Goal: Task Accomplishment & Management: Use online tool/utility

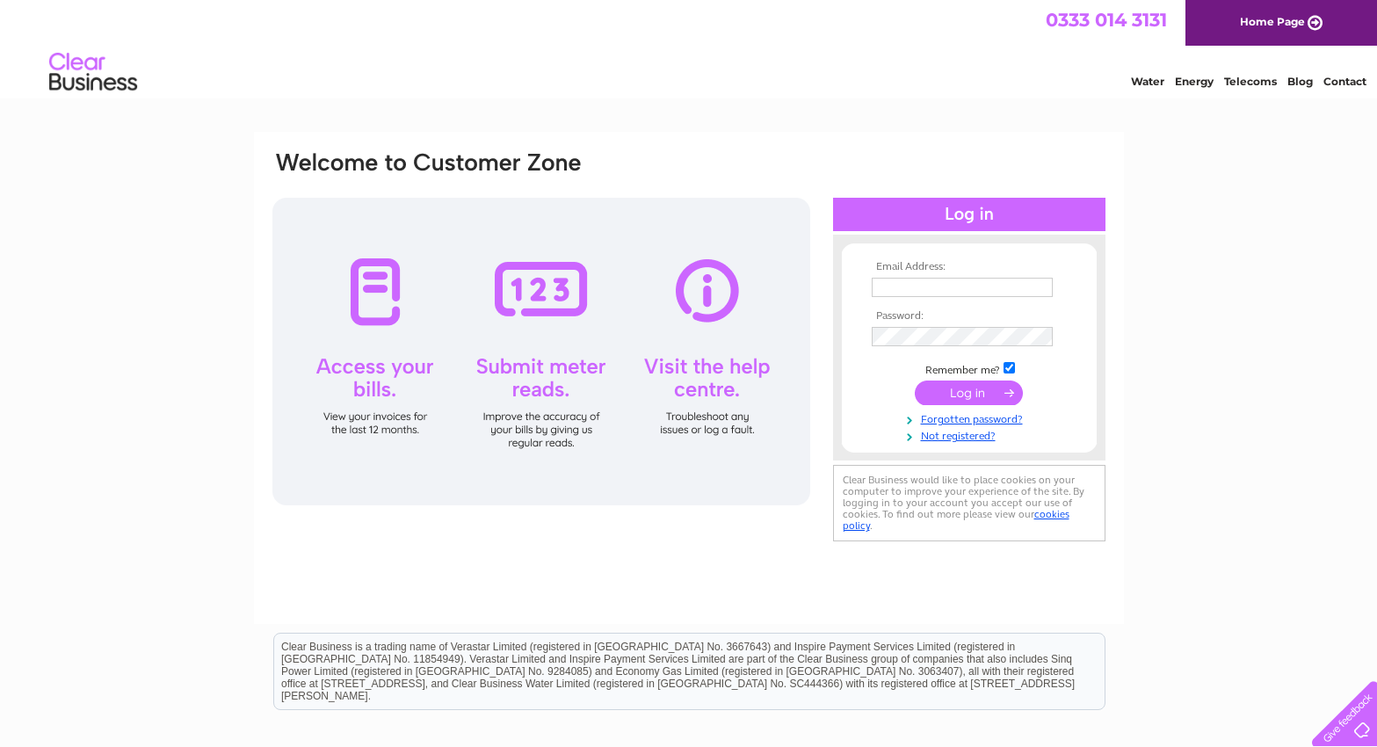
click at [912, 284] on input "text" at bounding box center [962, 287] width 181 height 19
type input "[PERSON_NAME][EMAIL_ADDRESS][DOMAIN_NAME]"
click at [973, 395] on input "submit" at bounding box center [969, 394] width 108 height 25
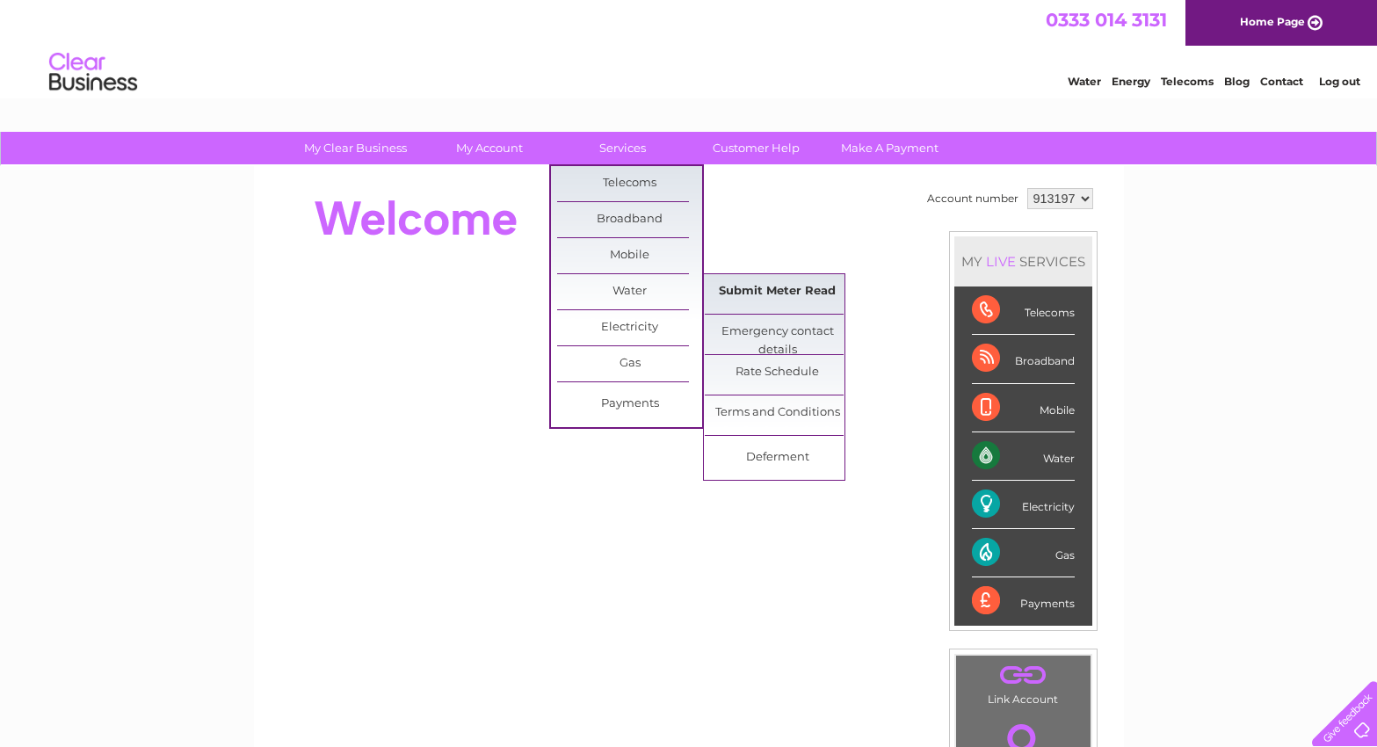
click at [756, 290] on link "Submit Meter Read" at bounding box center [777, 291] width 145 height 35
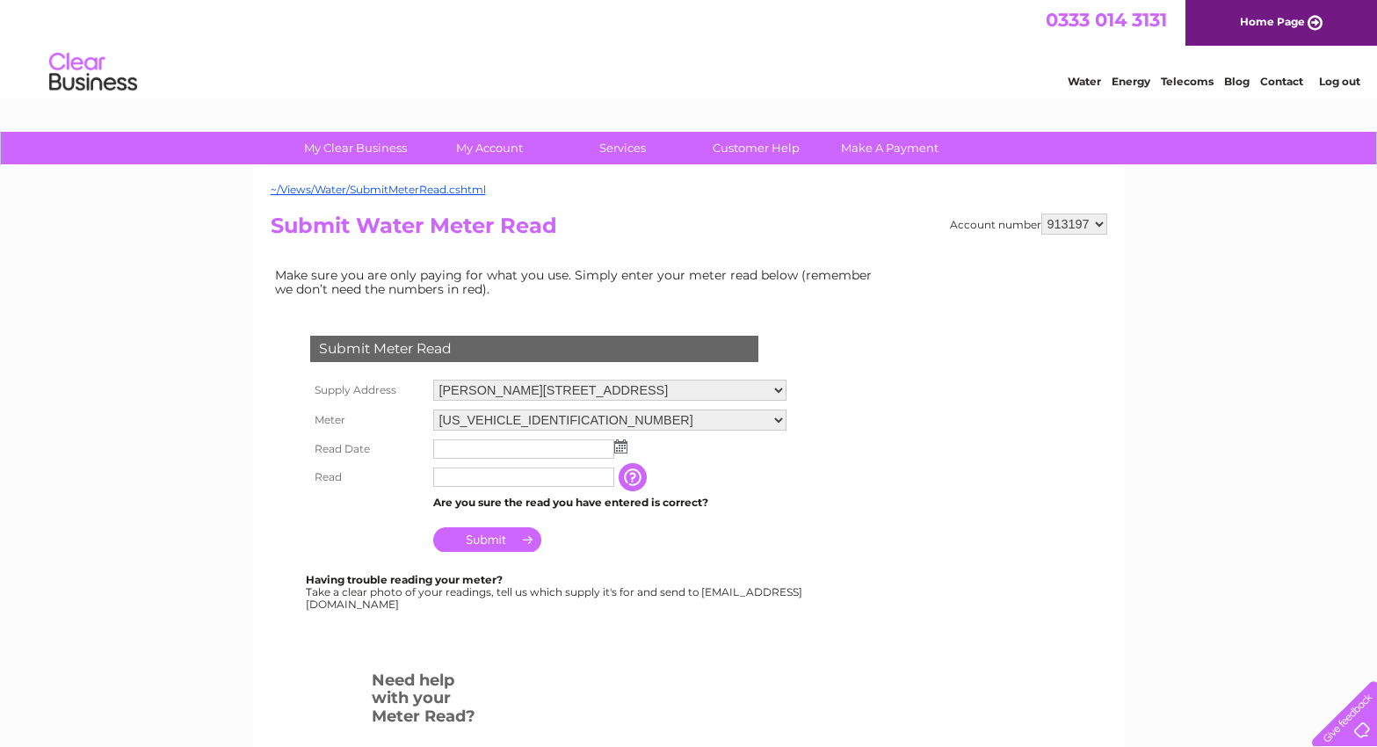
click at [621, 447] on img at bounding box center [620, 446] width 13 height 14
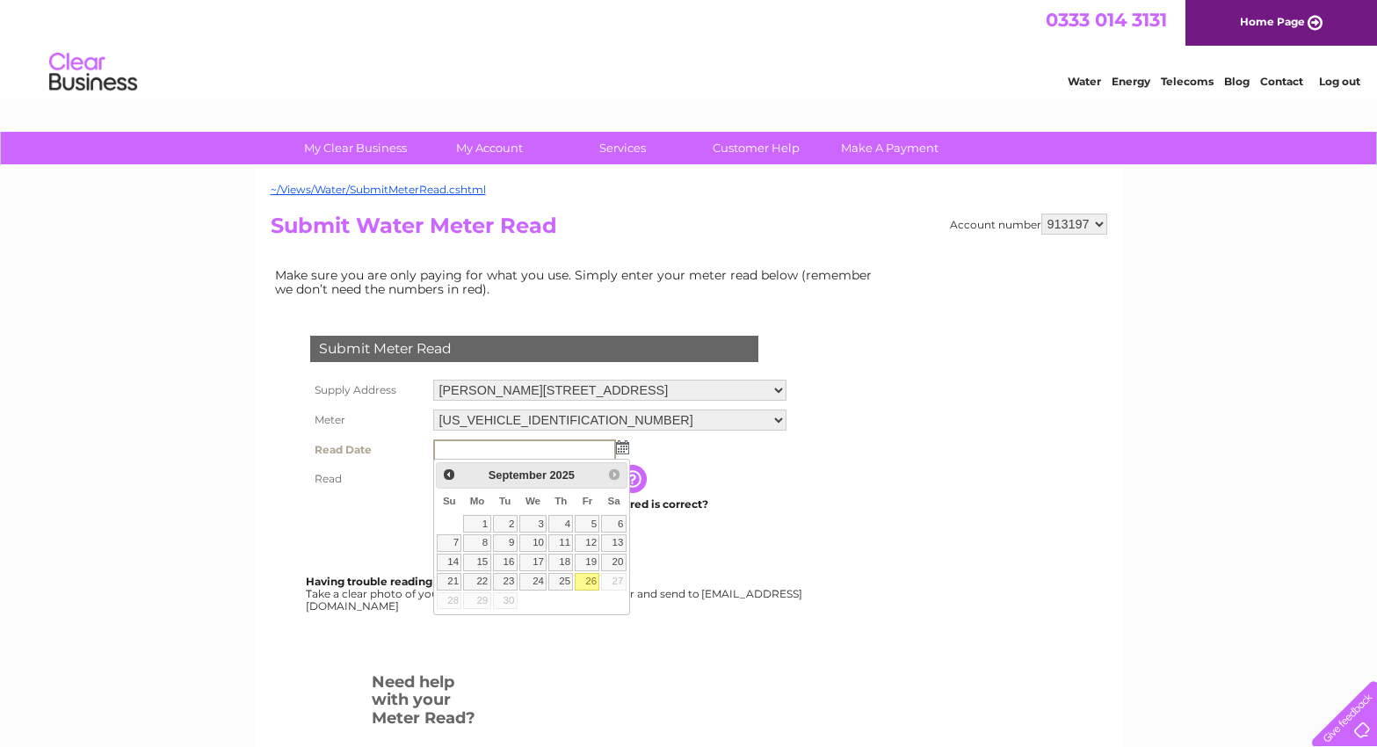
click at [585, 577] on link "26" at bounding box center [587, 582] width 25 height 18
type input "[DATE]"
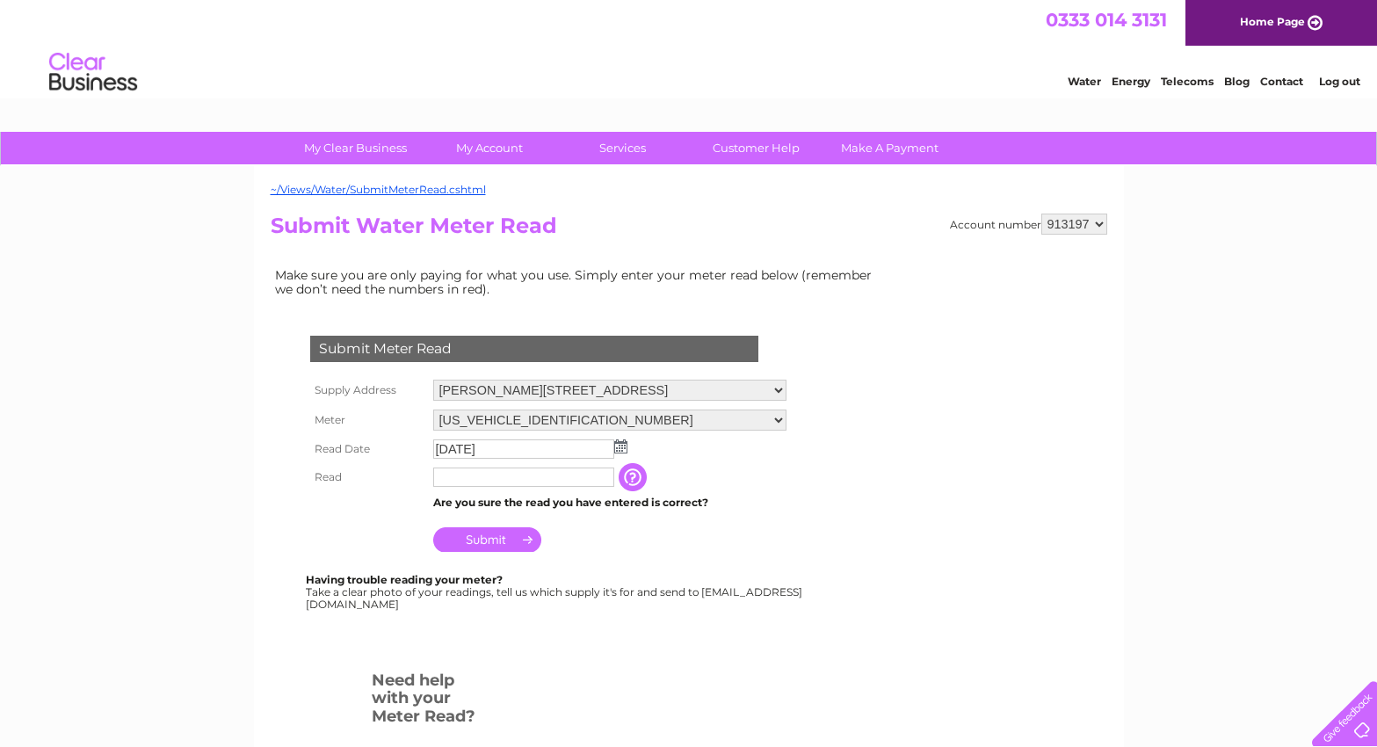
click at [532, 477] on input "text" at bounding box center [523, 476] width 181 height 19
type input "0250"
click at [505, 536] on input "Submit" at bounding box center [487, 541] width 108 height 25
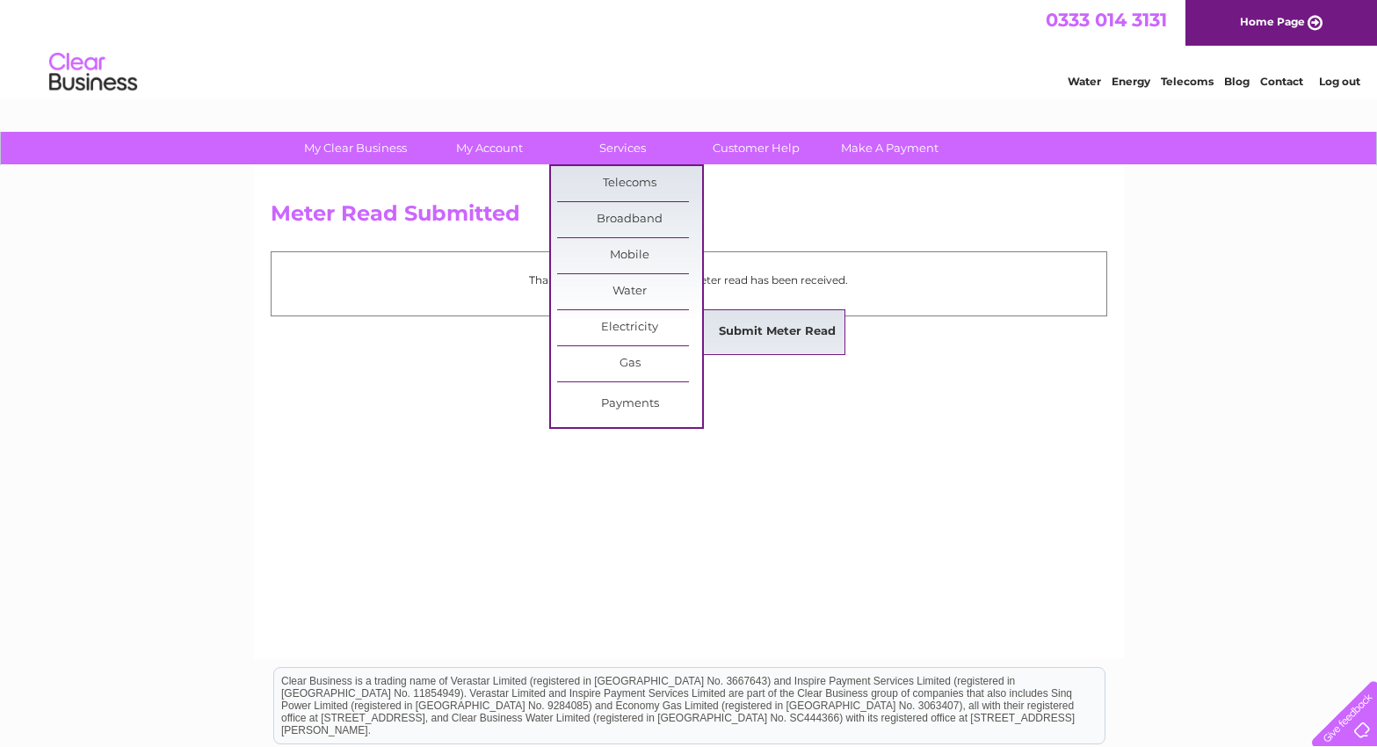
click at [756, 326] on link "Submit Meter Read" at bounding box center [777, 332] width 145 height 35
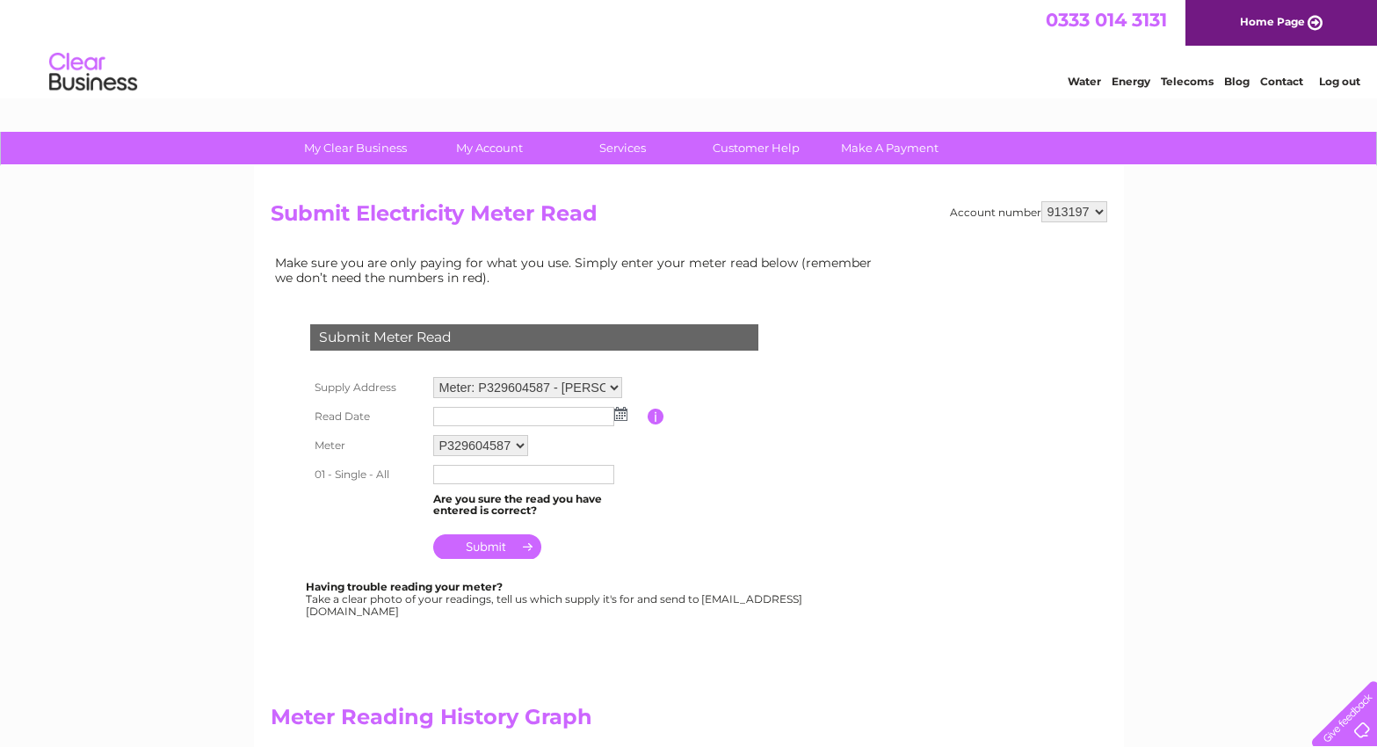
click at [622, 418] on img at bounding box center [620, 414] width 13 height 14
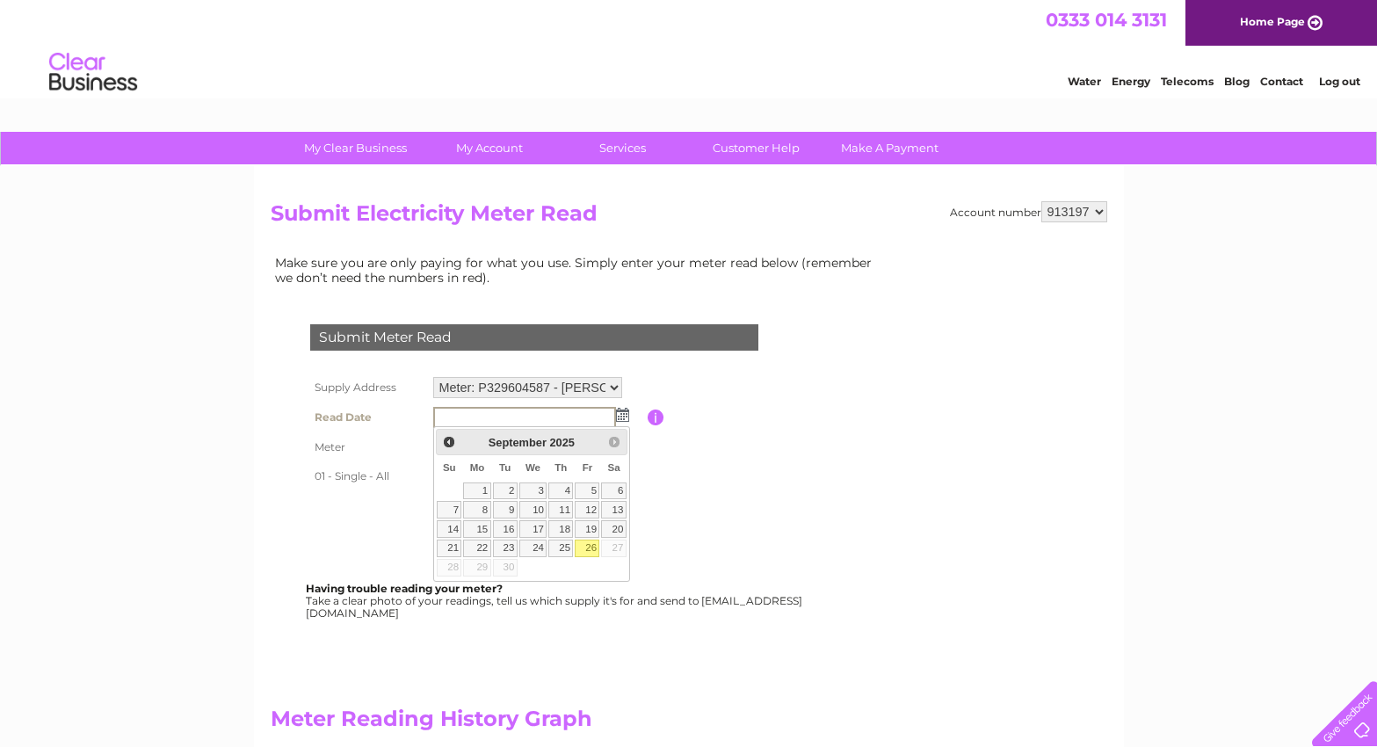
click at [589, 550] on link "26" at bounding box center [587, 548] width 25 height 18
type input "[DATE]"
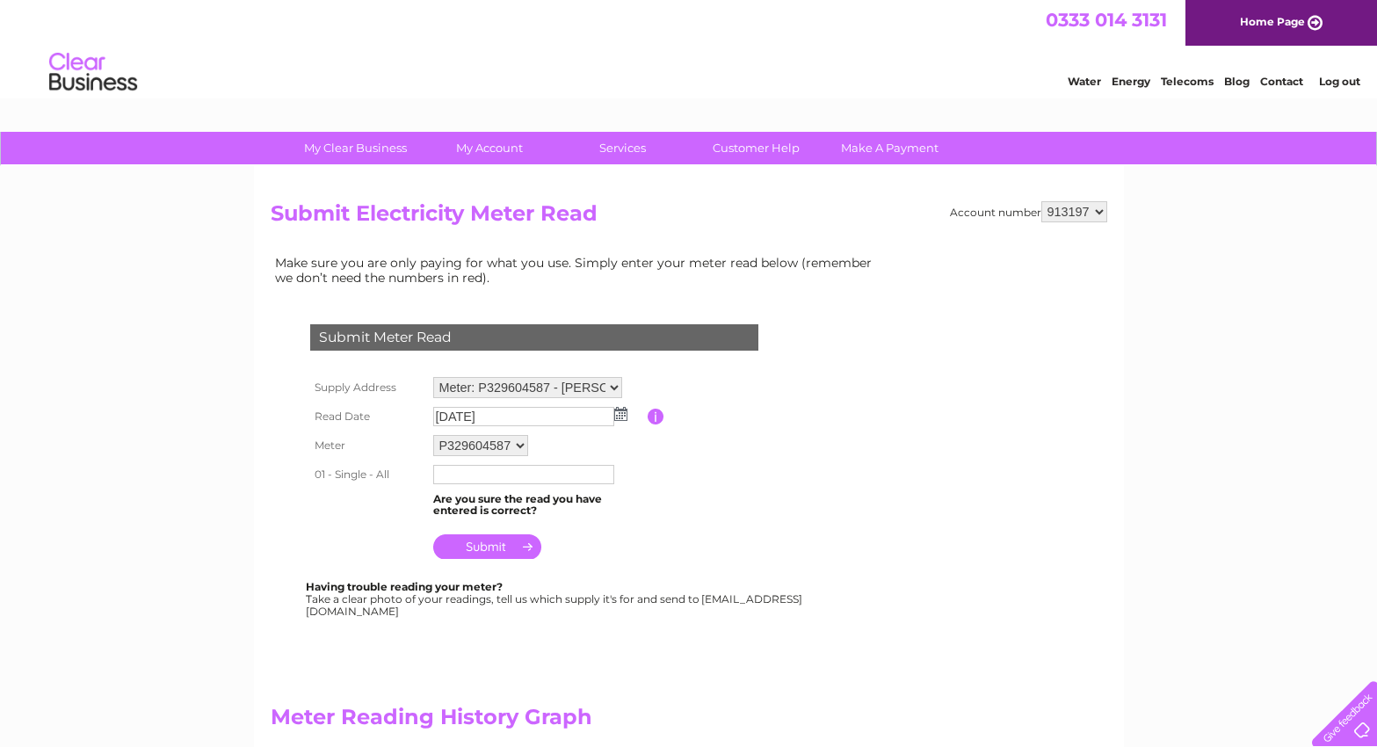
click at [472, 475] on input "text" at bounding box center [523, 474] width 181 height 19
type input "48977"
click at [494, 540] on input "submit" at bounding box center [487, 548] width 108 height 25
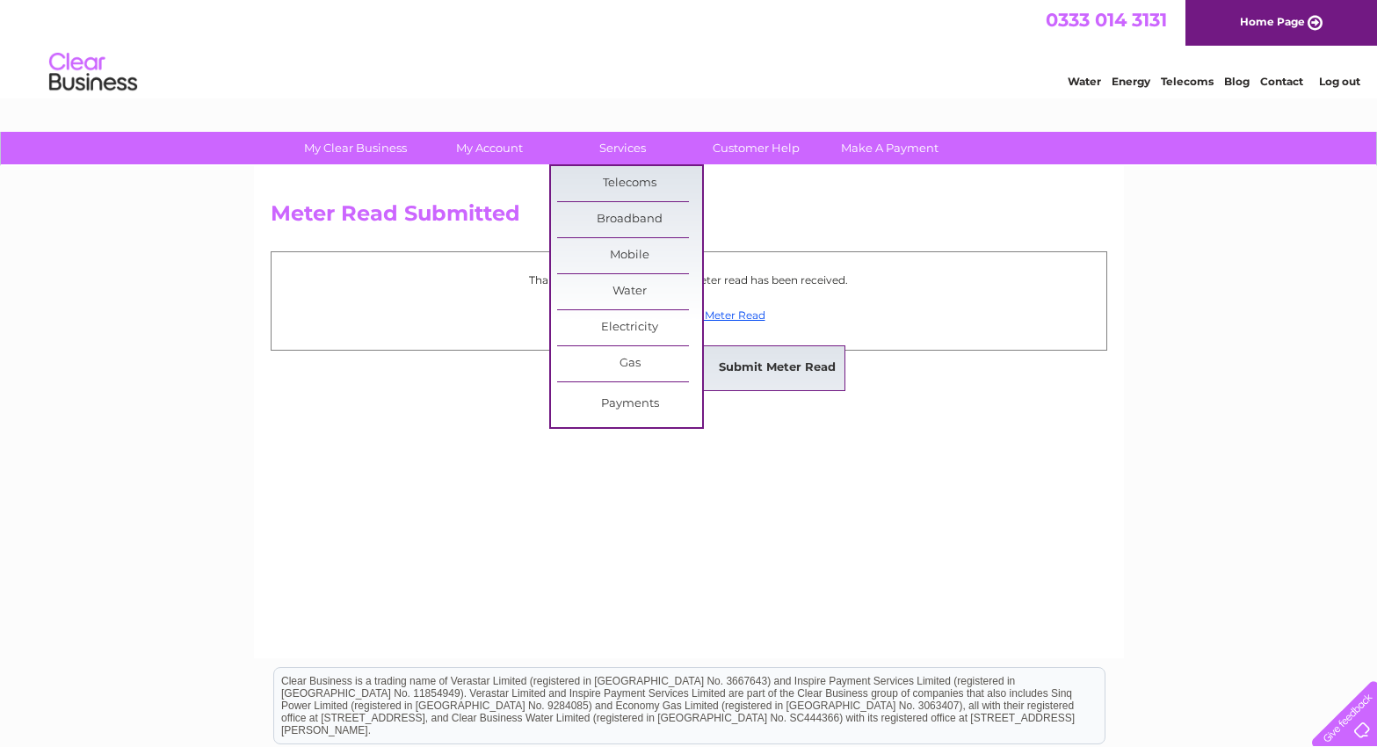
click at [761, 364] on link "Submit Meter Read" at bounding box center [777, 368] width 145 height 35
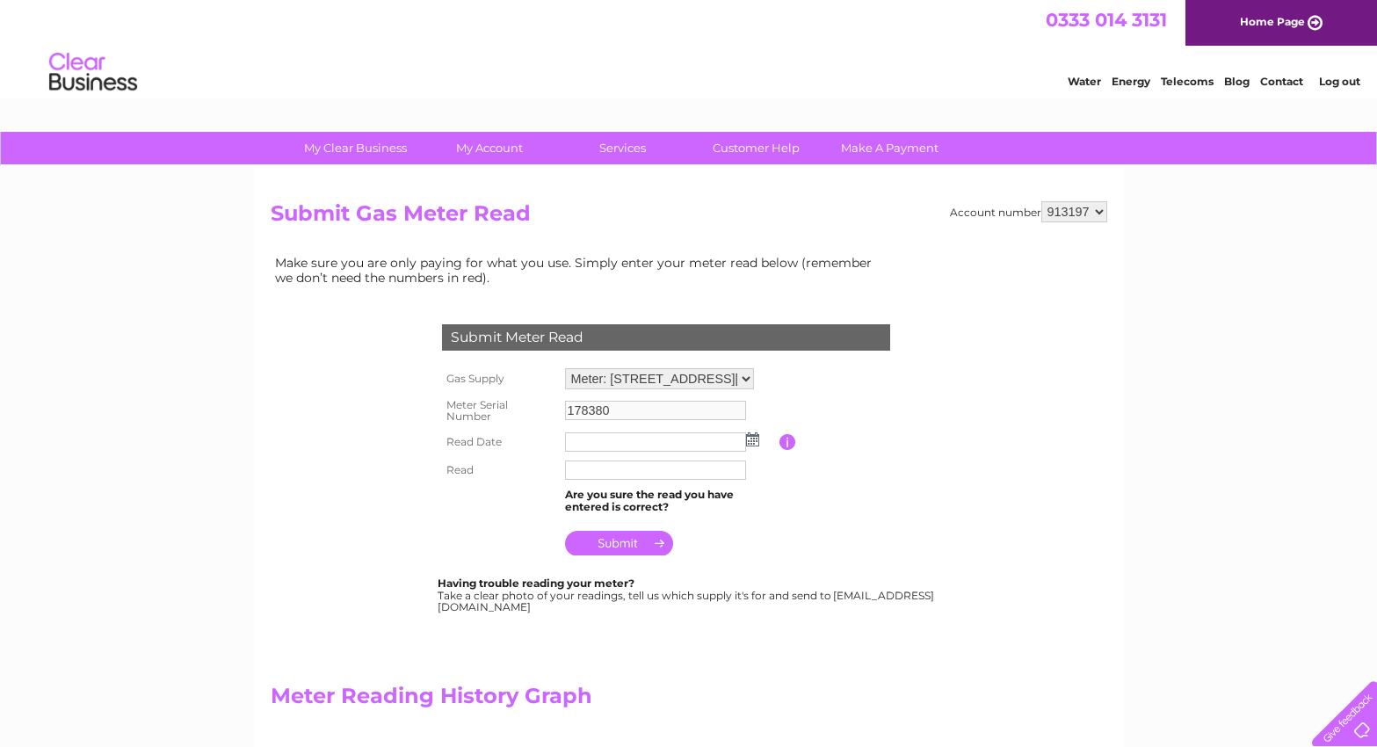
click at [749, 441] on img at bounding box center [752, 439] width 13 height 14
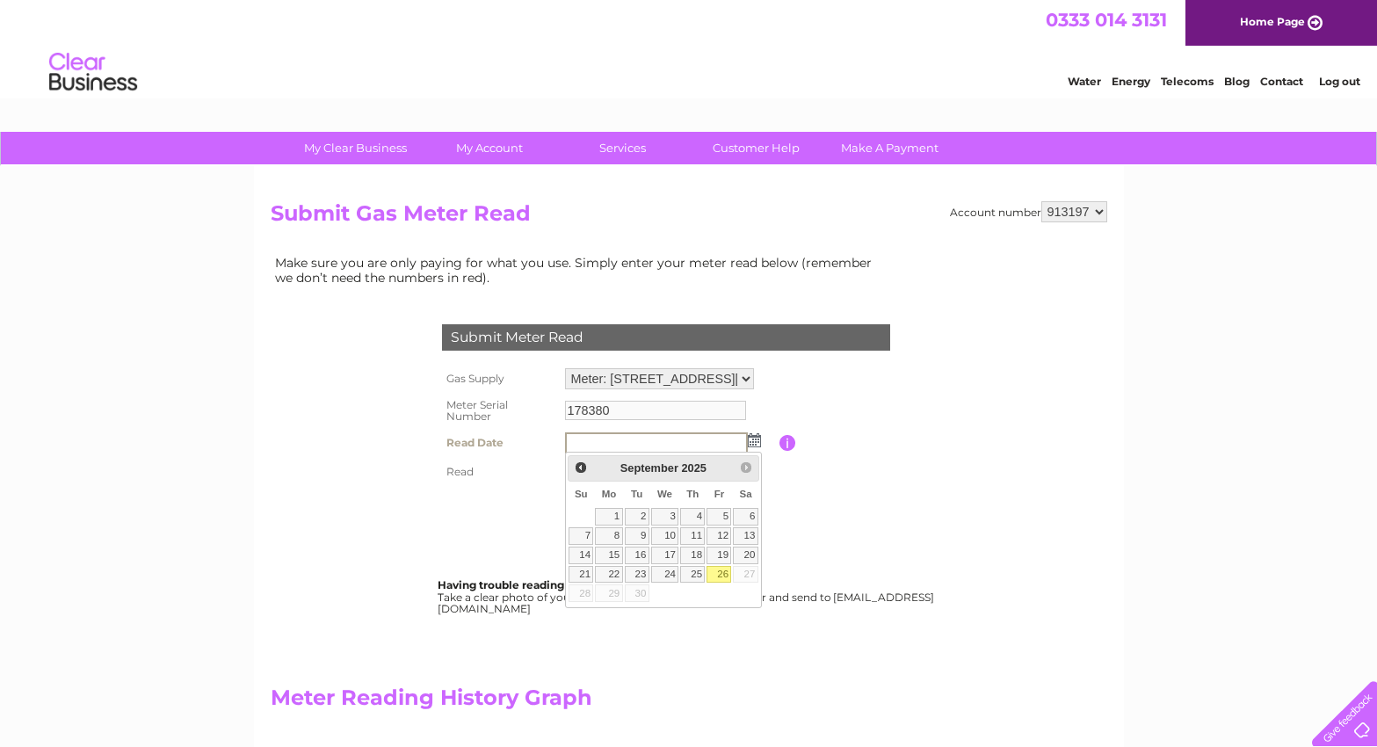
click at [724, 572] on link "26" at bounding box center [718, 575] width 25 height 18
type input "2025/09/26"
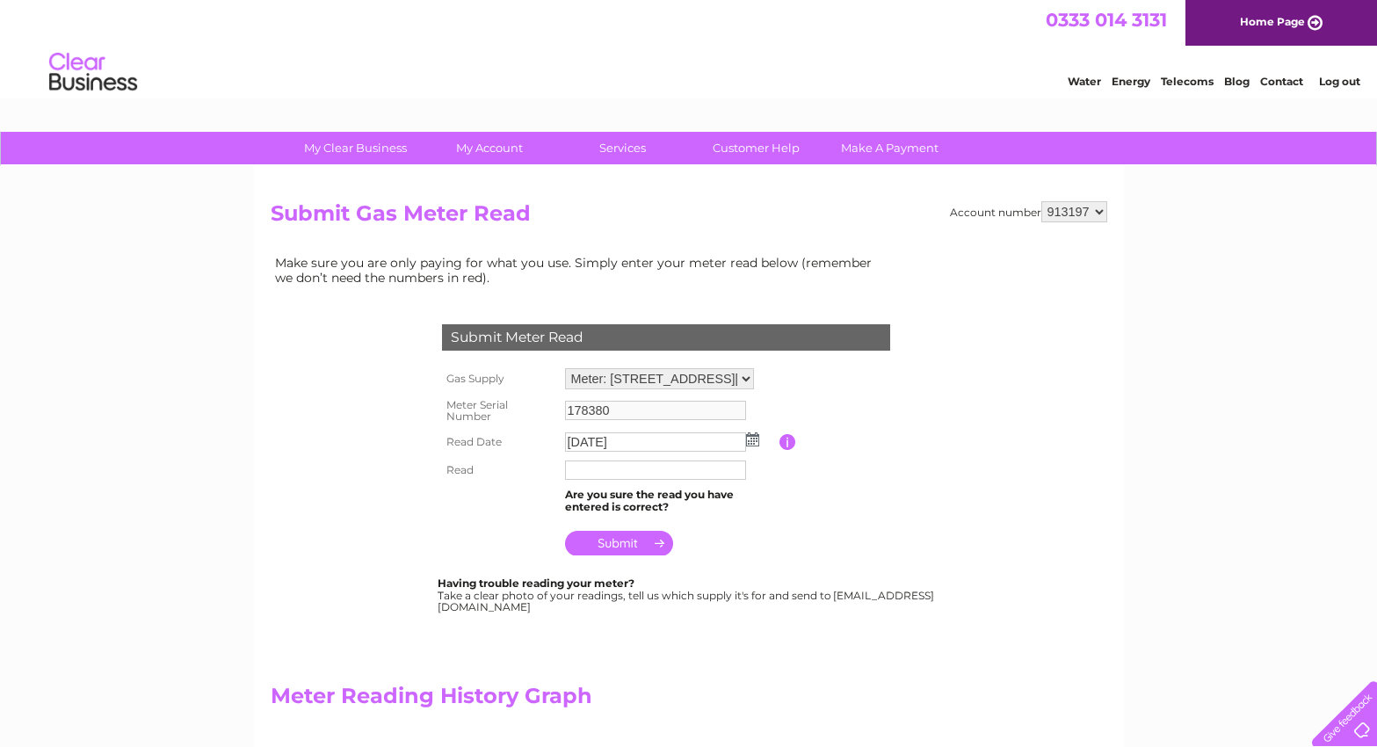
click at [601, 474] on input "text" at bounding box center [655, 469] width 181 height 19
type input "9176"
click at [638, 544] on input "submit" at bounding box center [619, 544] width 108 height 25
